Goal: Information Seeking & Learning: Find contact information

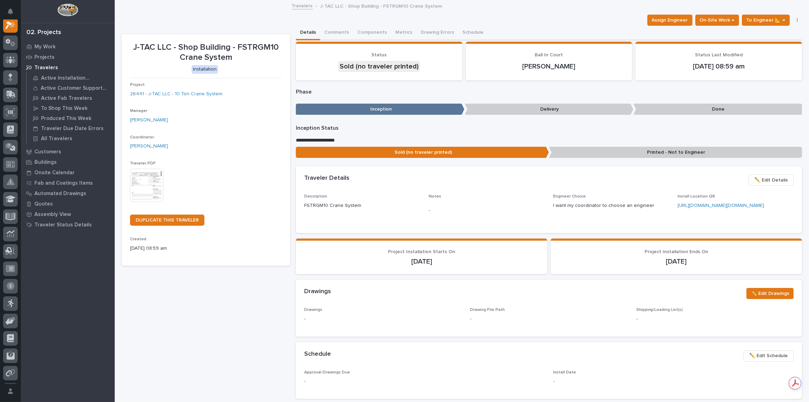
scroll to position [17, 0]
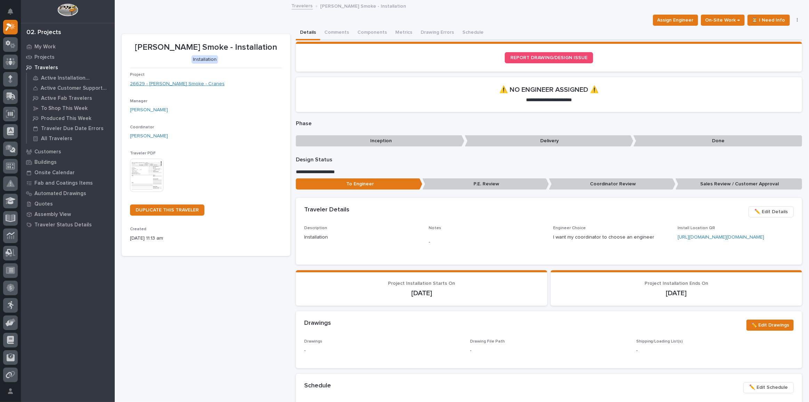
click at [175, 82] on link "26629 - Chiasson Smoke - Cranes" at bounding box center [177, 83] width 95 height 7
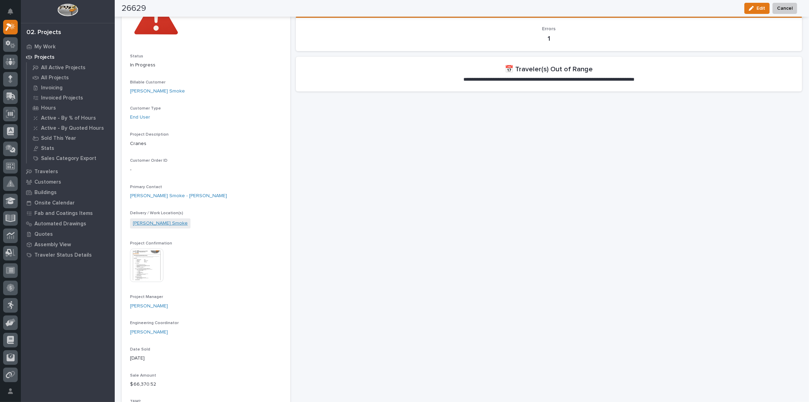
scroll to position [63, 0]
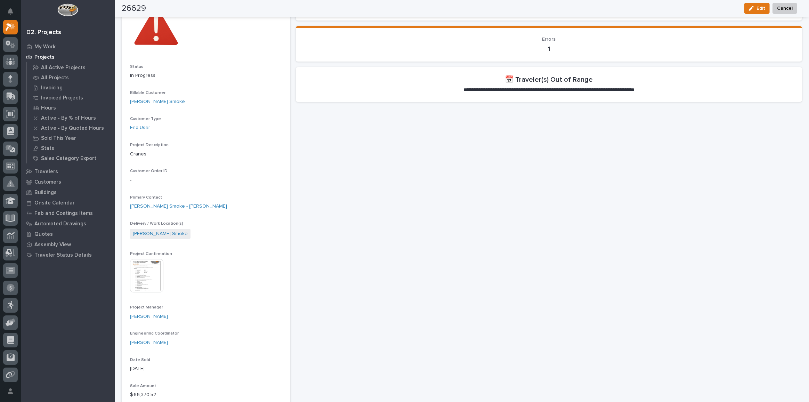
click at [151, 262] on img at bounding box center [146, 275] width 33 height 33
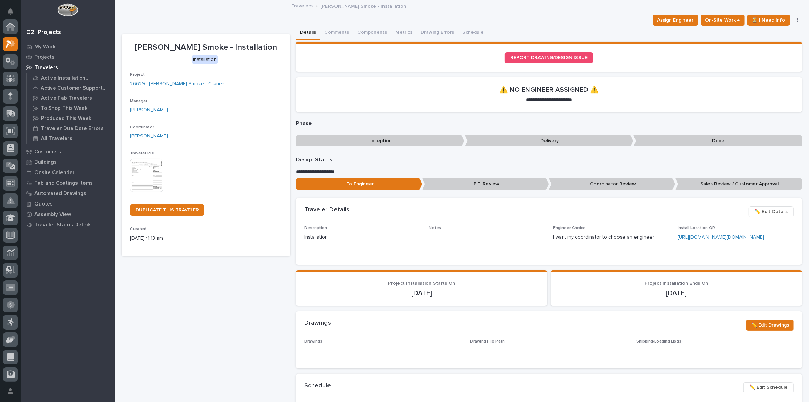
click at [63, 10] on img at bounding box center [67, 9] width 21 height 13
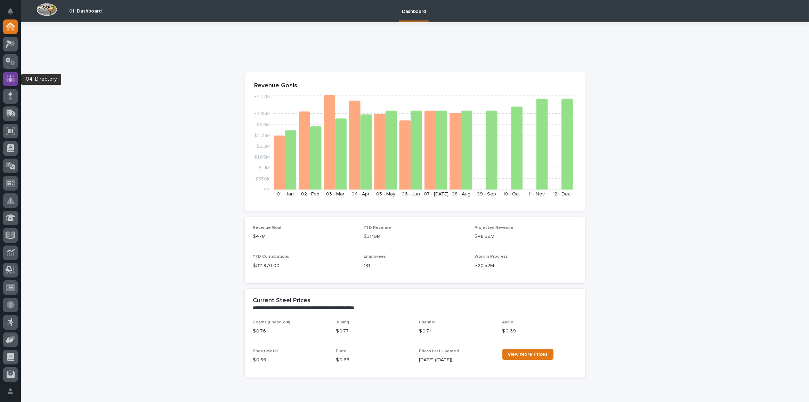
click at [10, 77] on icon at bounding box center [10, 78] width 4 height 7
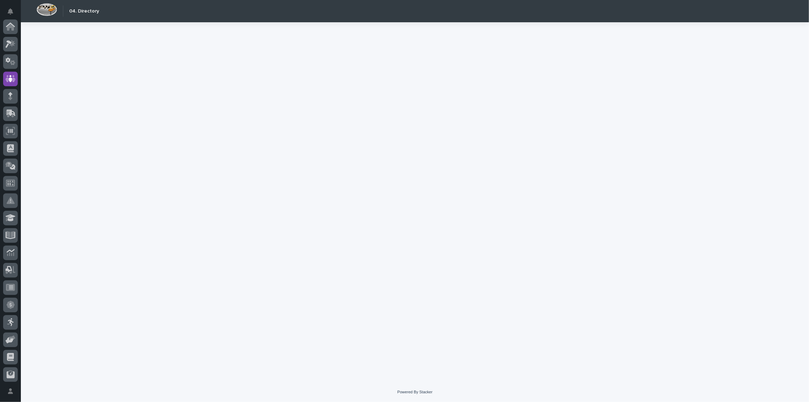
scroll to position [52, 0]
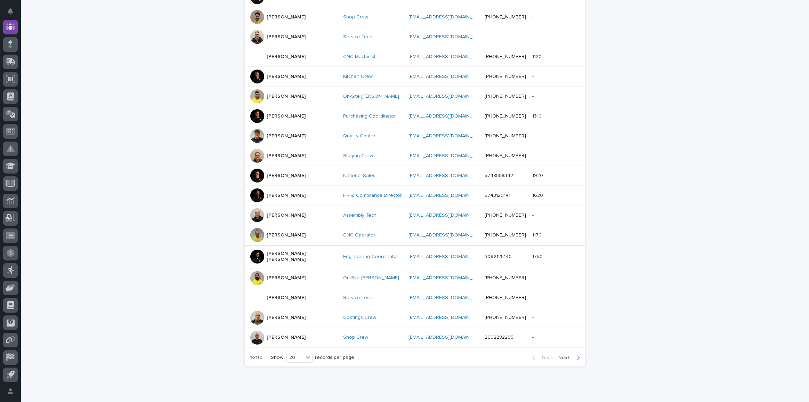
scroll to position [231, 0]
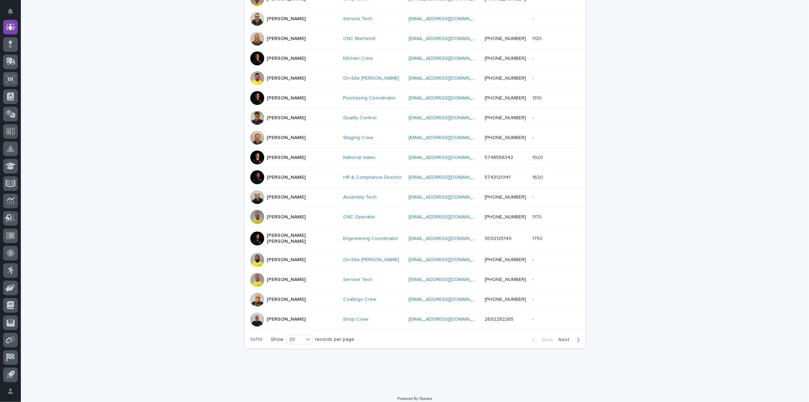
click at [257, 156] on div at bounding box center [257, 157] width 14 height 14
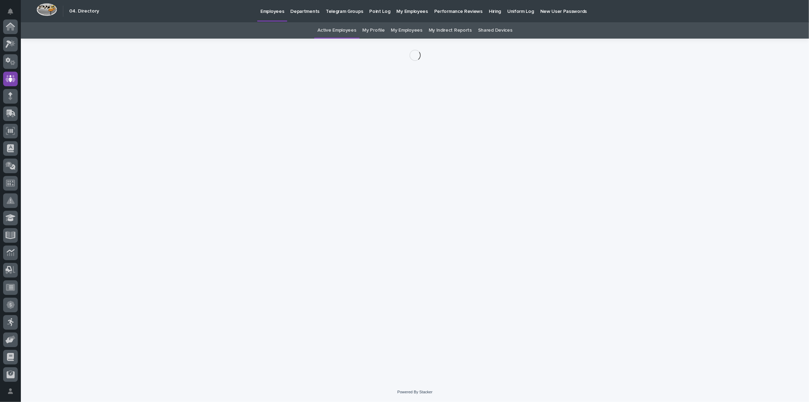
scroll to position [52, 0]
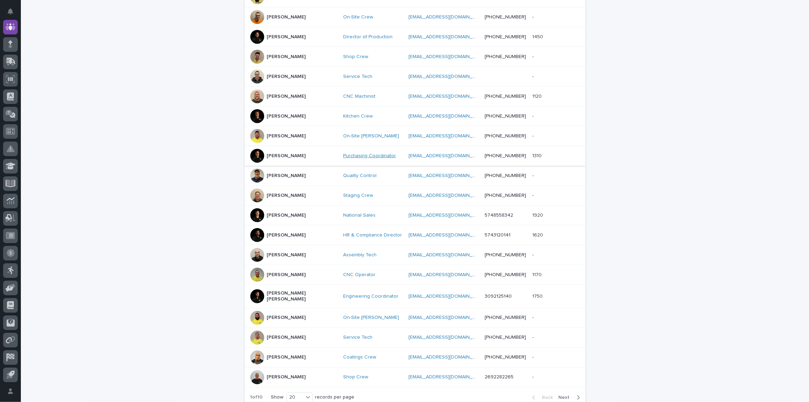
scroll to position [231, 0]
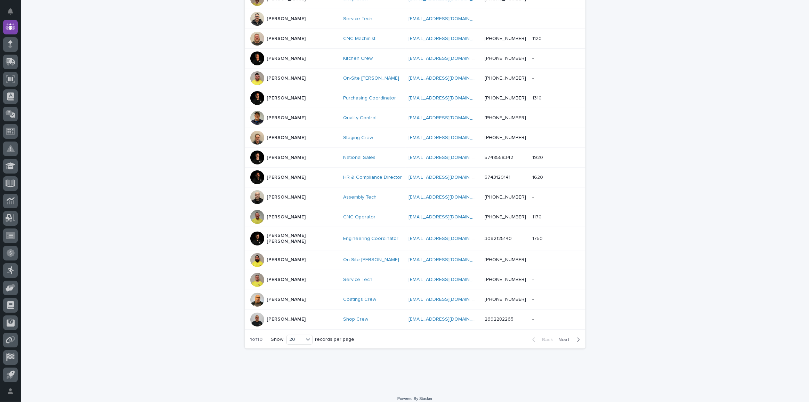
click at [254, 157] on div at bounding box center [257, 157] width 14 height 14
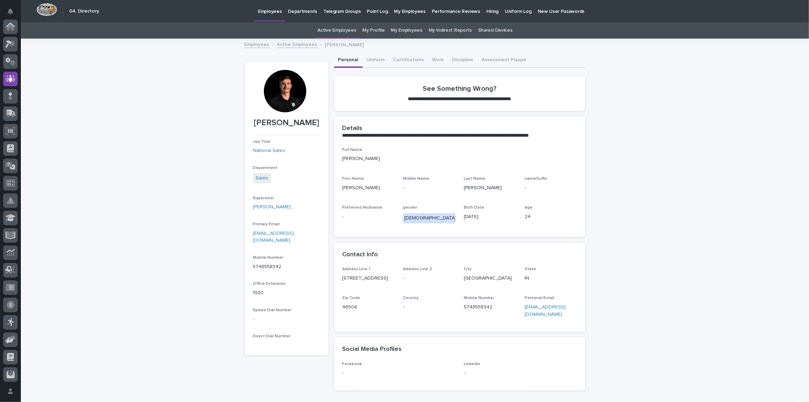
scroll to position [52, 0]
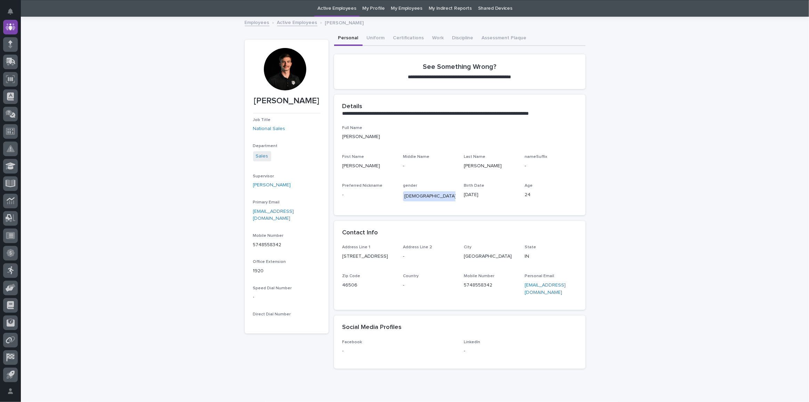
click at [287, 58] on div at bounding box center [285, 69] width 42 height 42
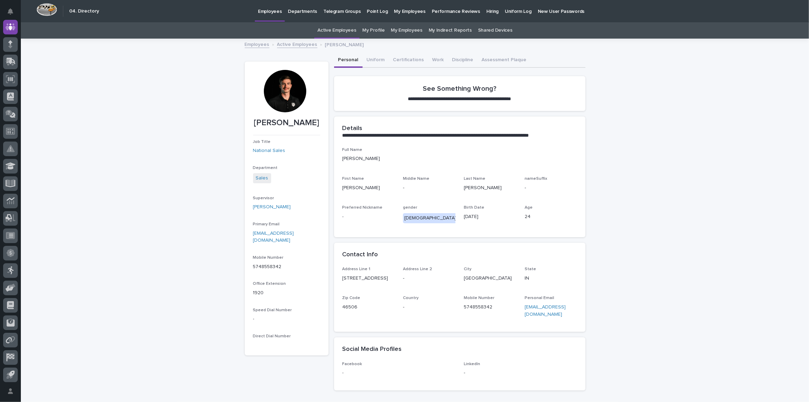
scroll to position [0, 0]
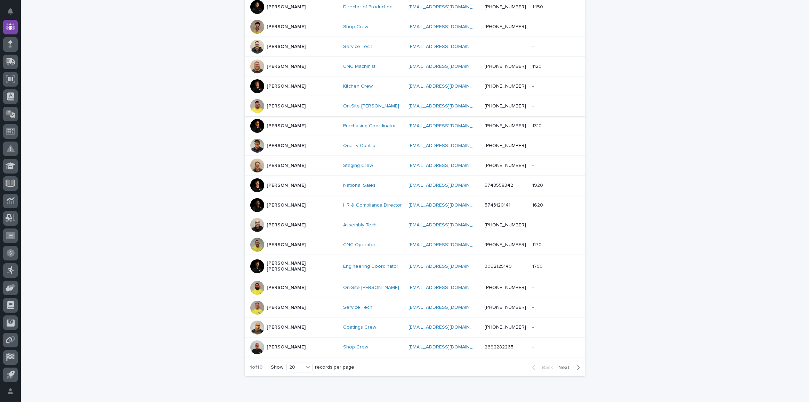
scroll to position [231, 0]
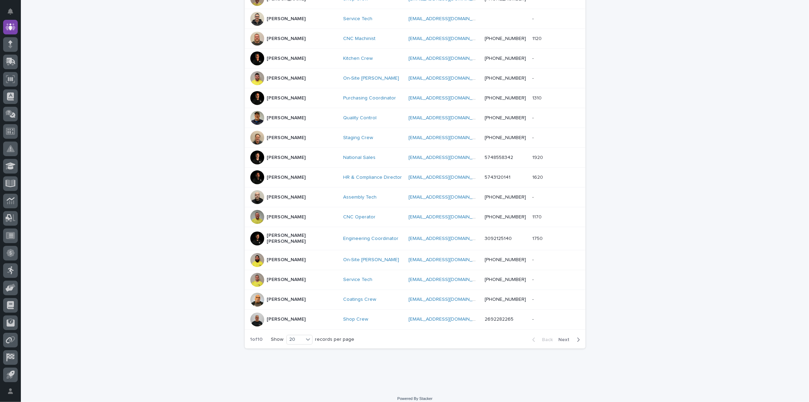
click at [564, 337] on span "Next" at bounding box center [565, 339] width 15 height 5
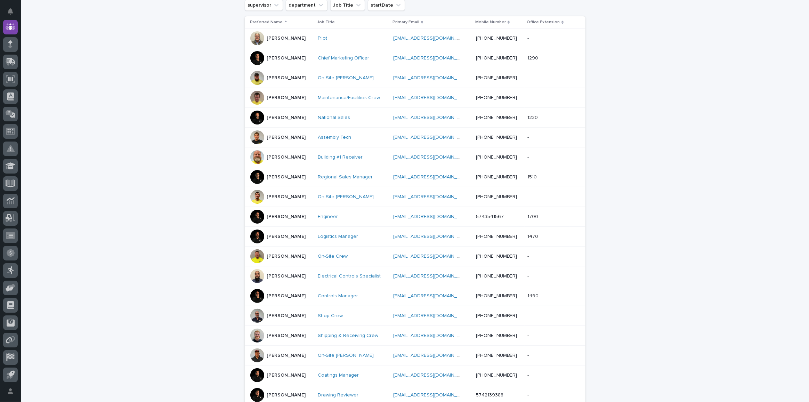
scroll to position [231, 0]
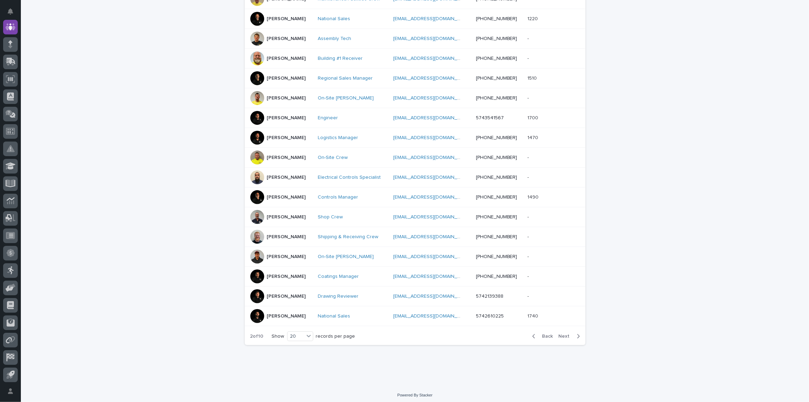
click at [563, 334] on span "Next" at bounding box center [565, 336] width 15 height 5
